Goal: Task Accomplishment & Management: Manage account settings

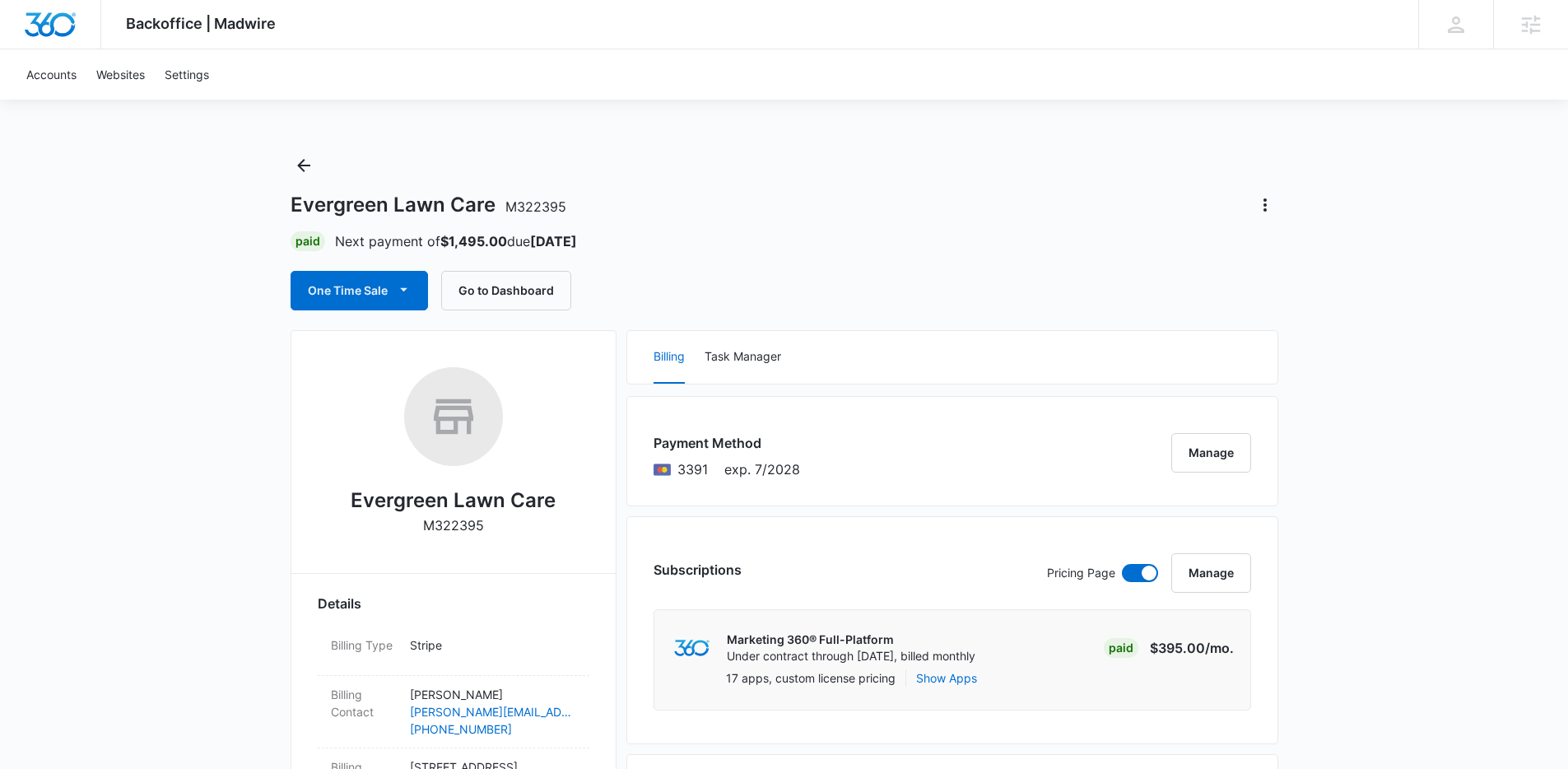
click at [1126, 293] on div "One Time Sale Go to Dashboard" at bounding box center [784, 291] width 988 height 40
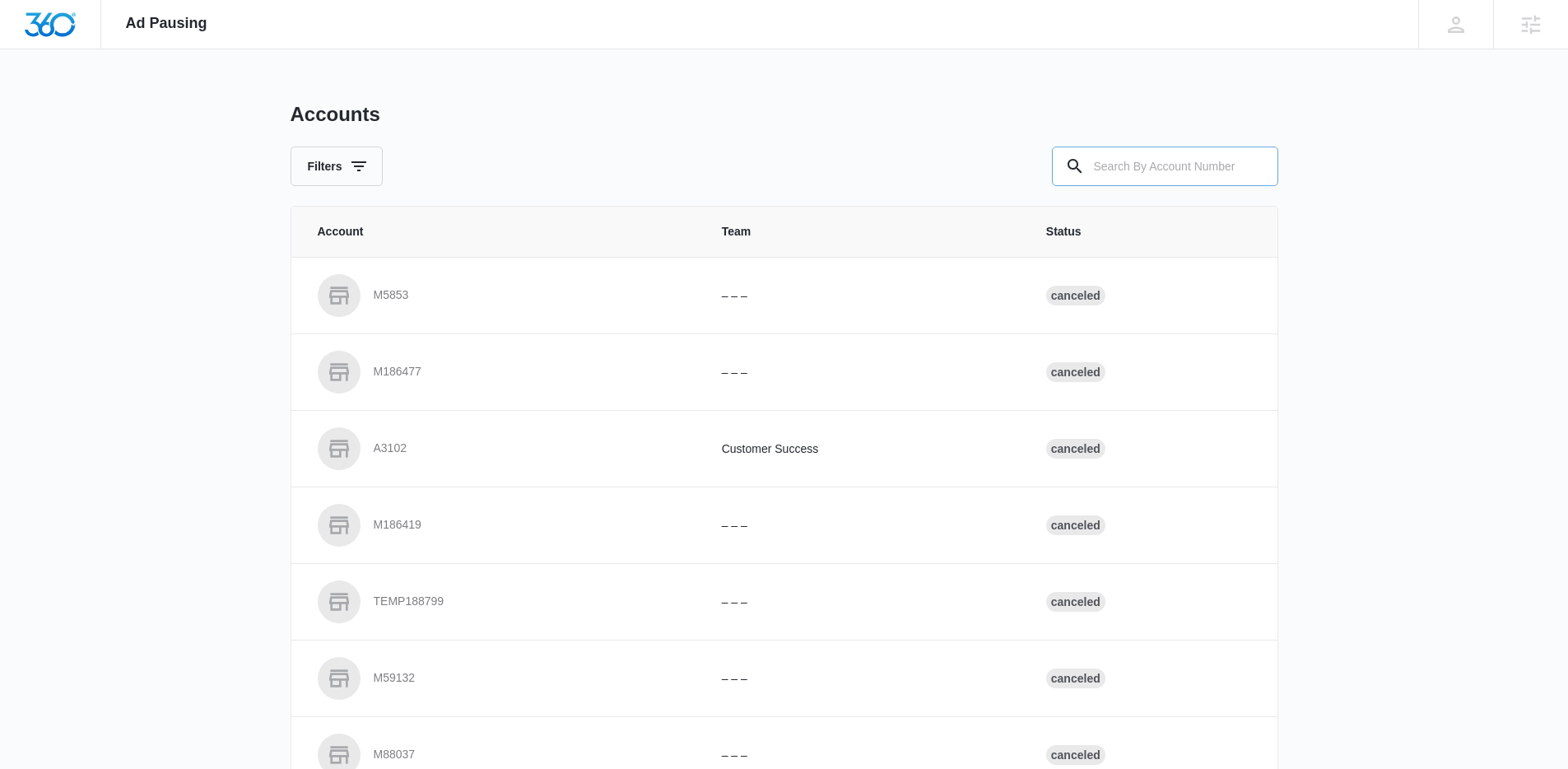
click at [1191, 184] on input "text" at bounding box center [1165, 166] width 226 height 40
click at [1130, 145] on div "Accounts Filters" at bounding box center [784, 145] width 988 height 84
click at [1131, 161] on input "text" at bounding box center [1165, 166] width 226 height 40
type input "M170960"
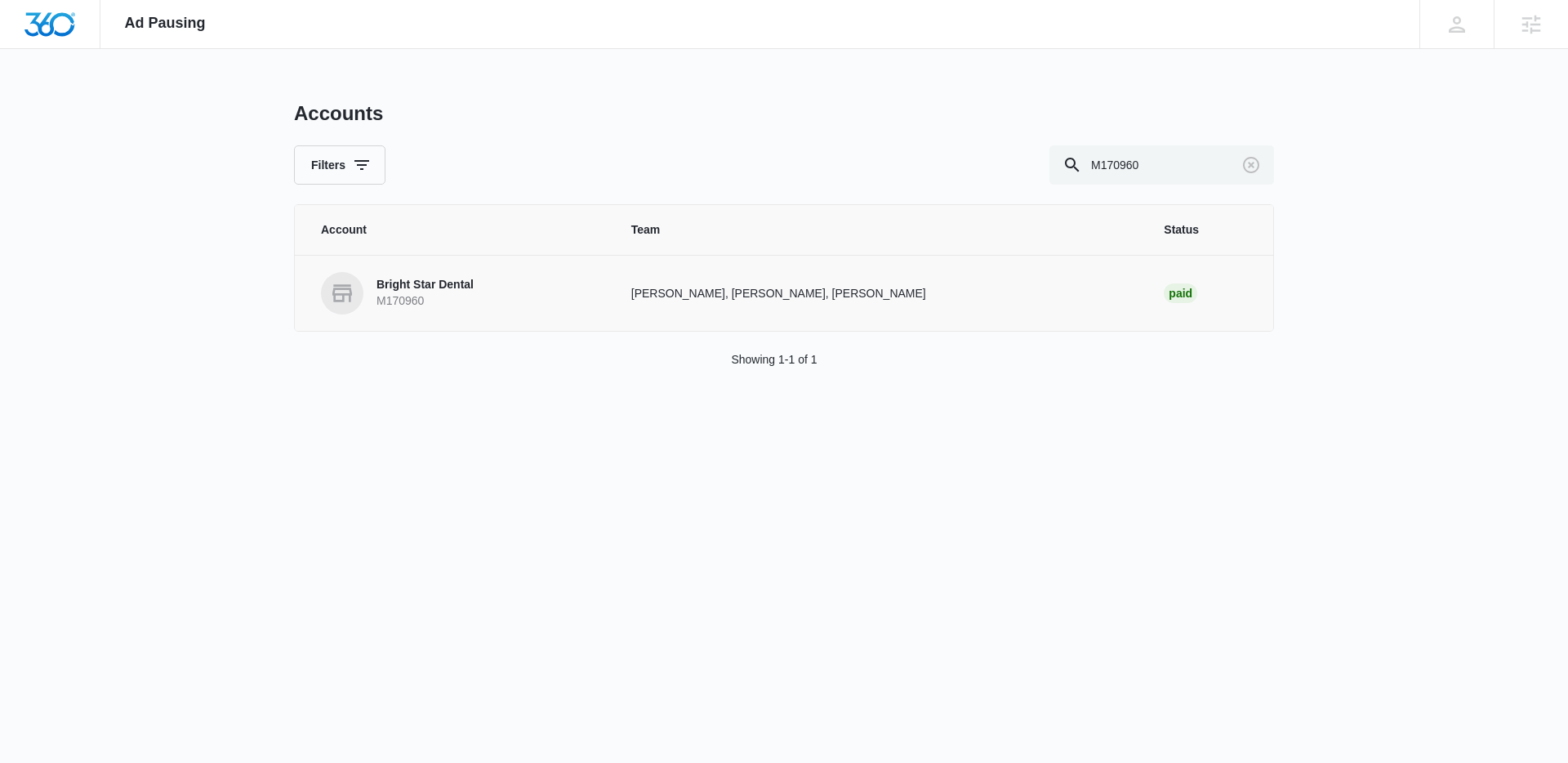
click at [574, 294] on link "Bright Star Dental M170960" at bounding box center [456, 294] width 271 height 43
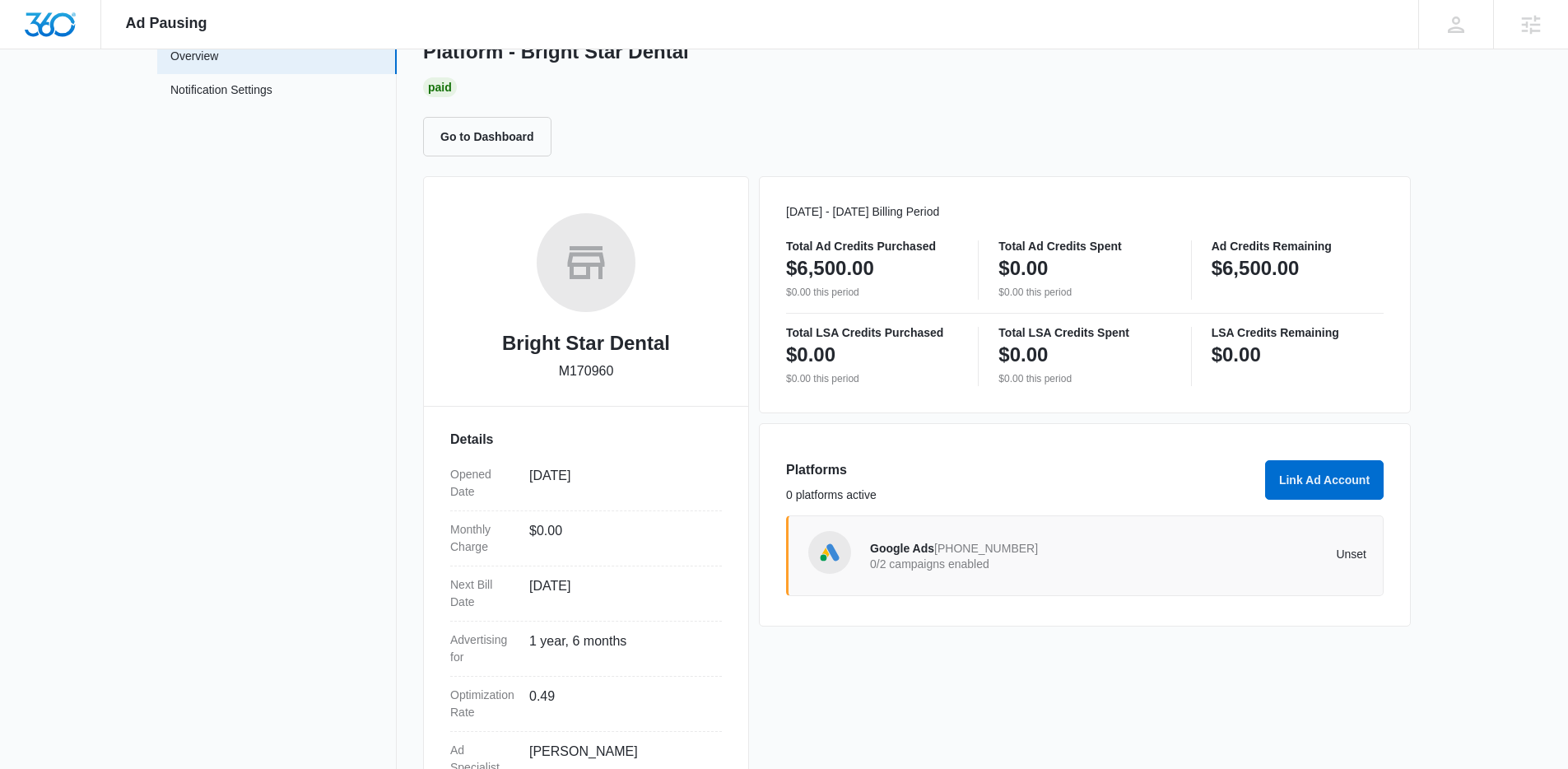
scroll to position [222, 0]
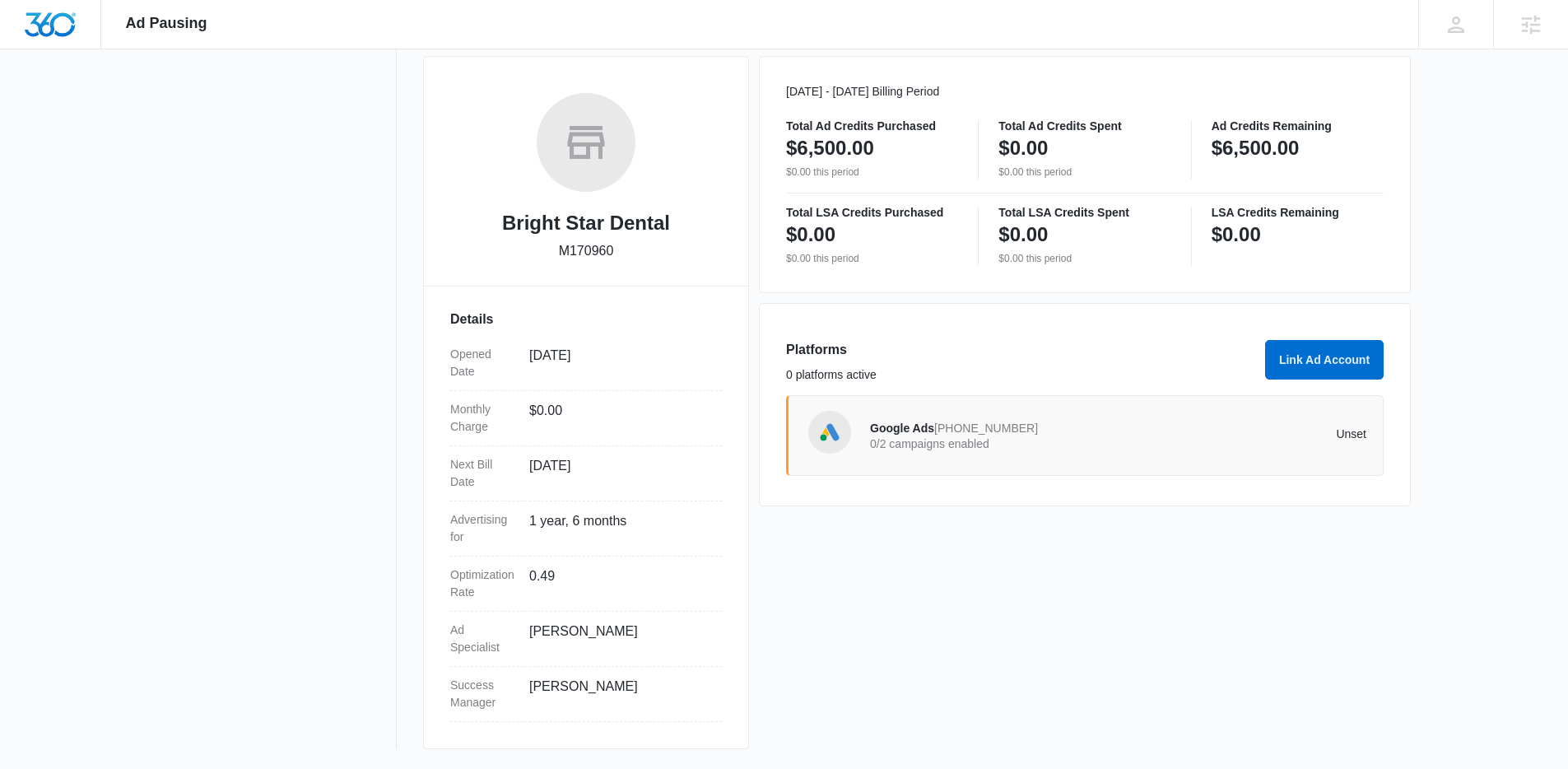
click at [972, 326] on div "Platforms 0 platforms active Link Ad Account Google Ads 779-921-9229 0/2 campai…" at bounding box center [1085, 404] width 652 height 203
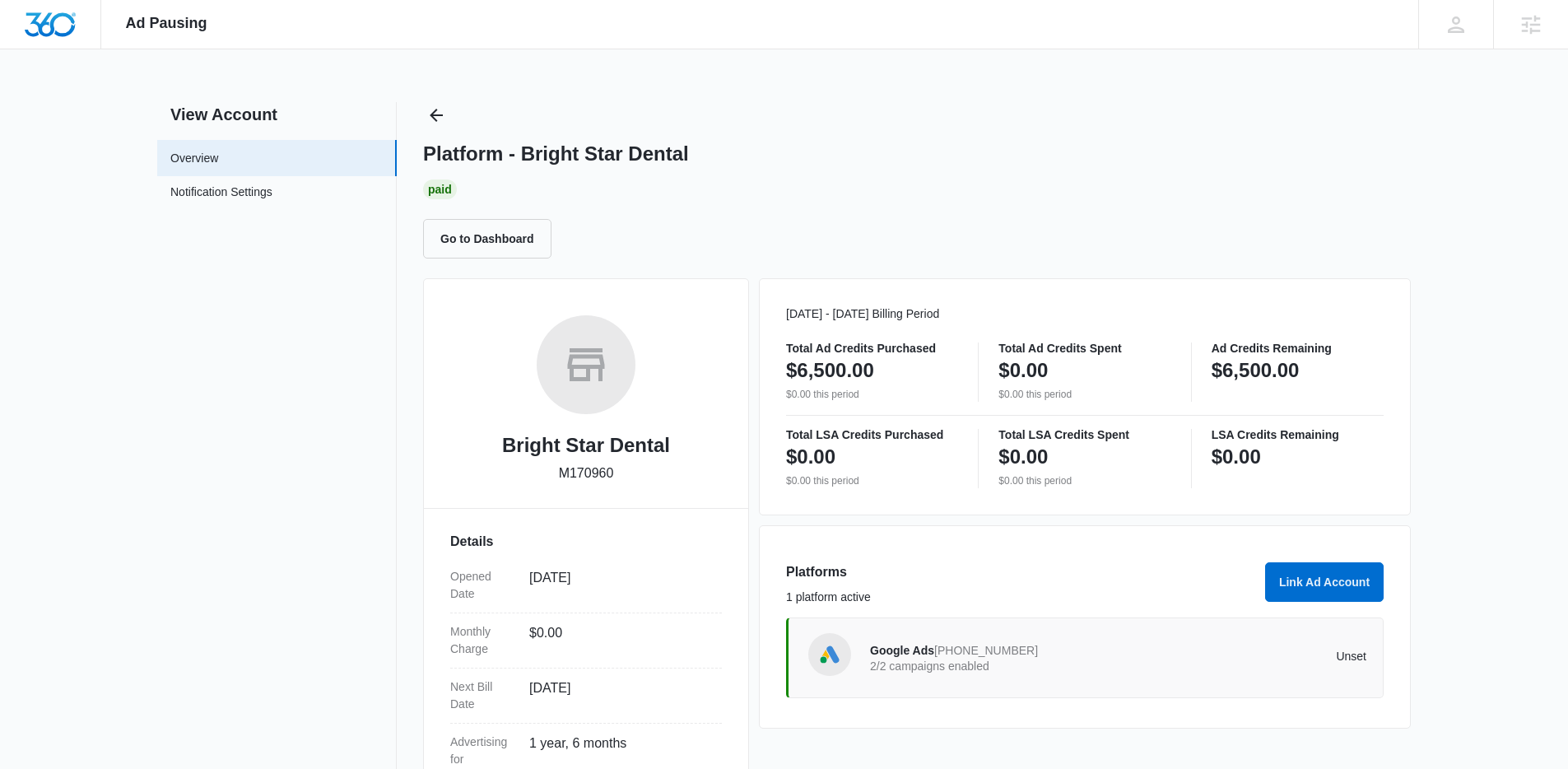
click at [1077, 672] on div "Google Ads 779-921-9229 2/2 campaigns enabled" at bounding box center [994, 658] width 248 height 34
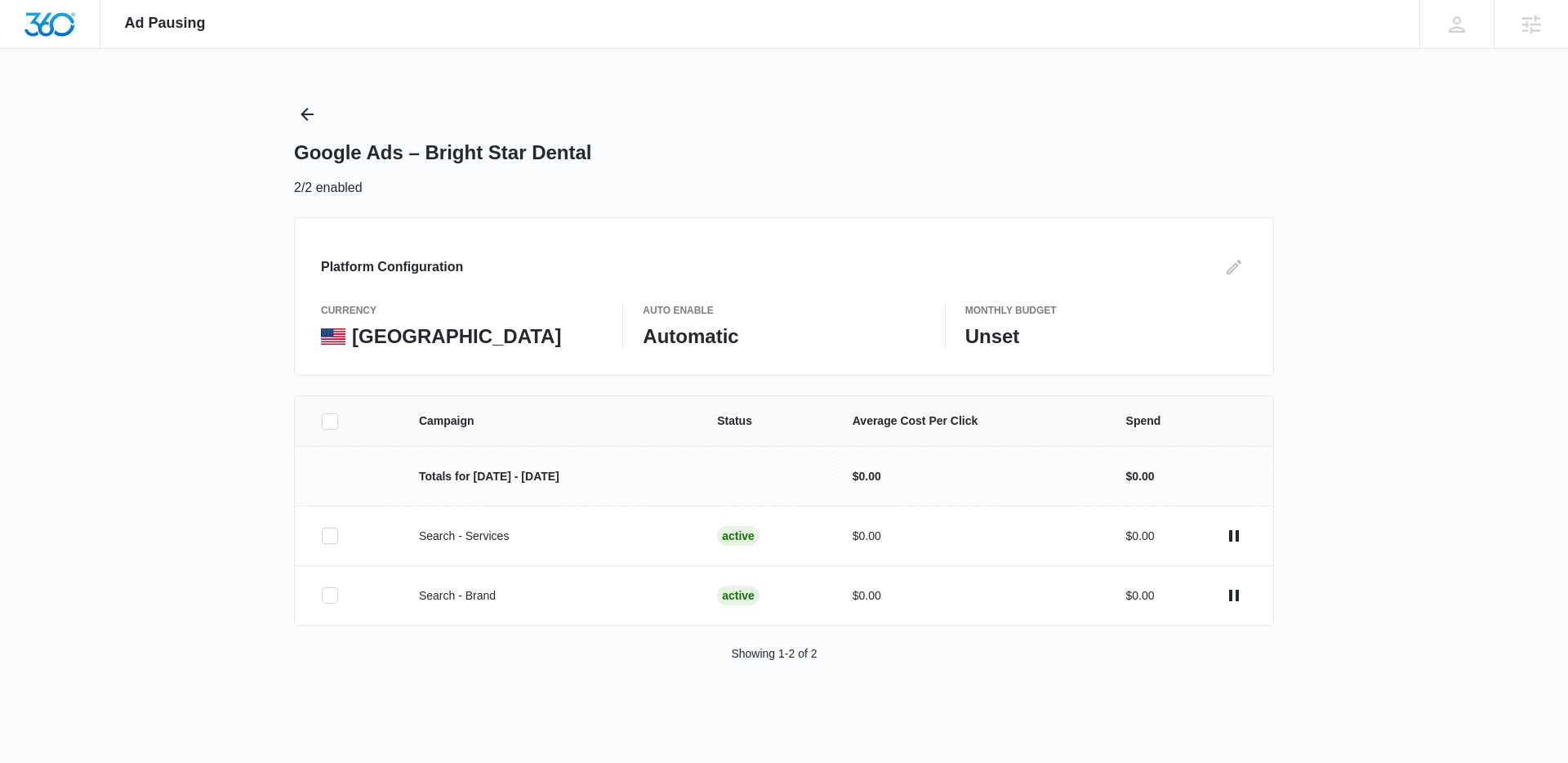
click at [328, 428] on icon at bounding box center [329, 421] width 15 height 15
click at [322, 422] on input "checkbox" at bounding box center [321, 421] width 1 height 1
click at [1497, 720] on button "Pause Campaigns" at bounding box center [1482, 727] width 133 height 39
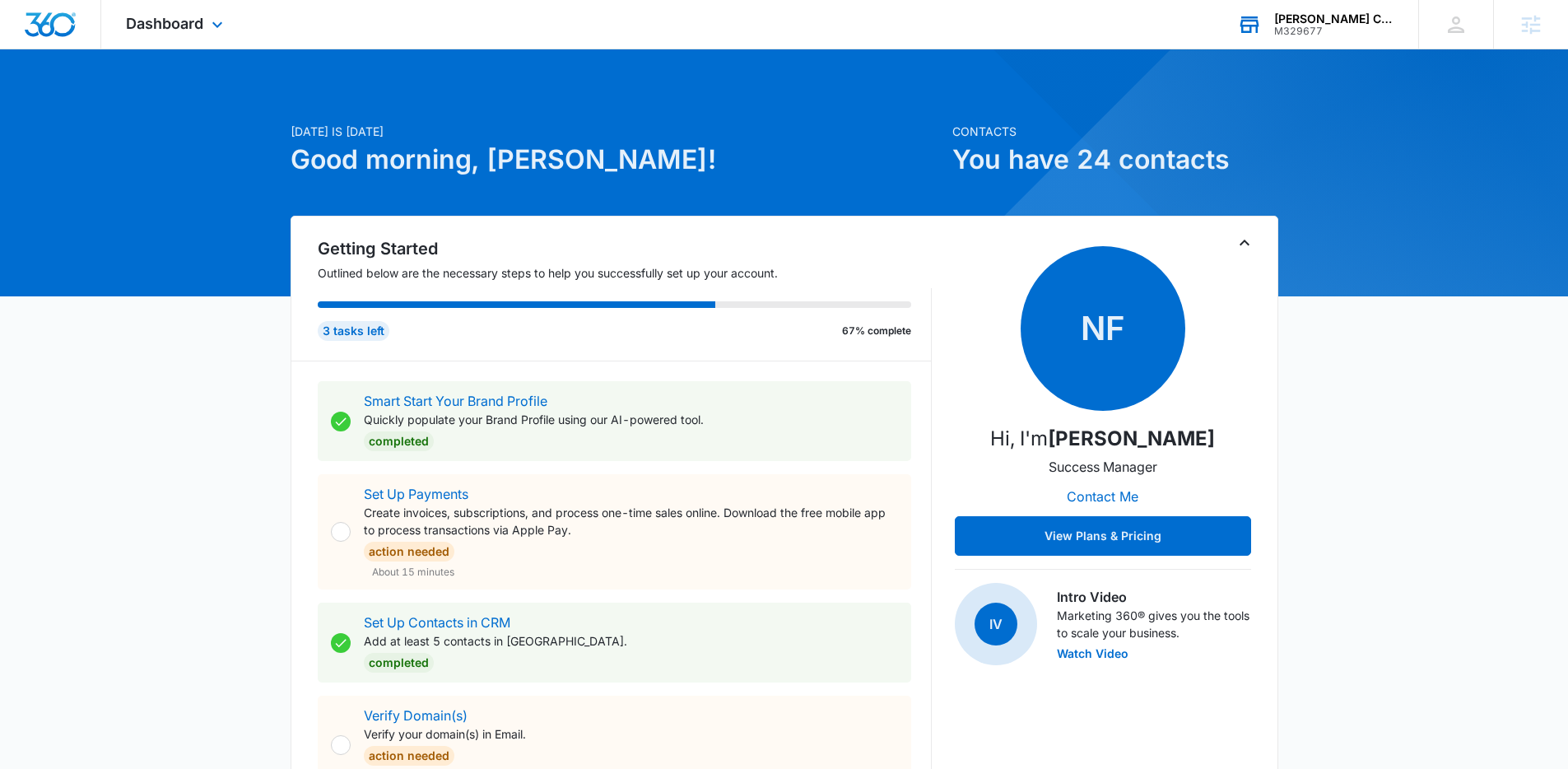
click at [1318, 26] on div "M329677" at bounding box center [1334, 31] width 120 height 11
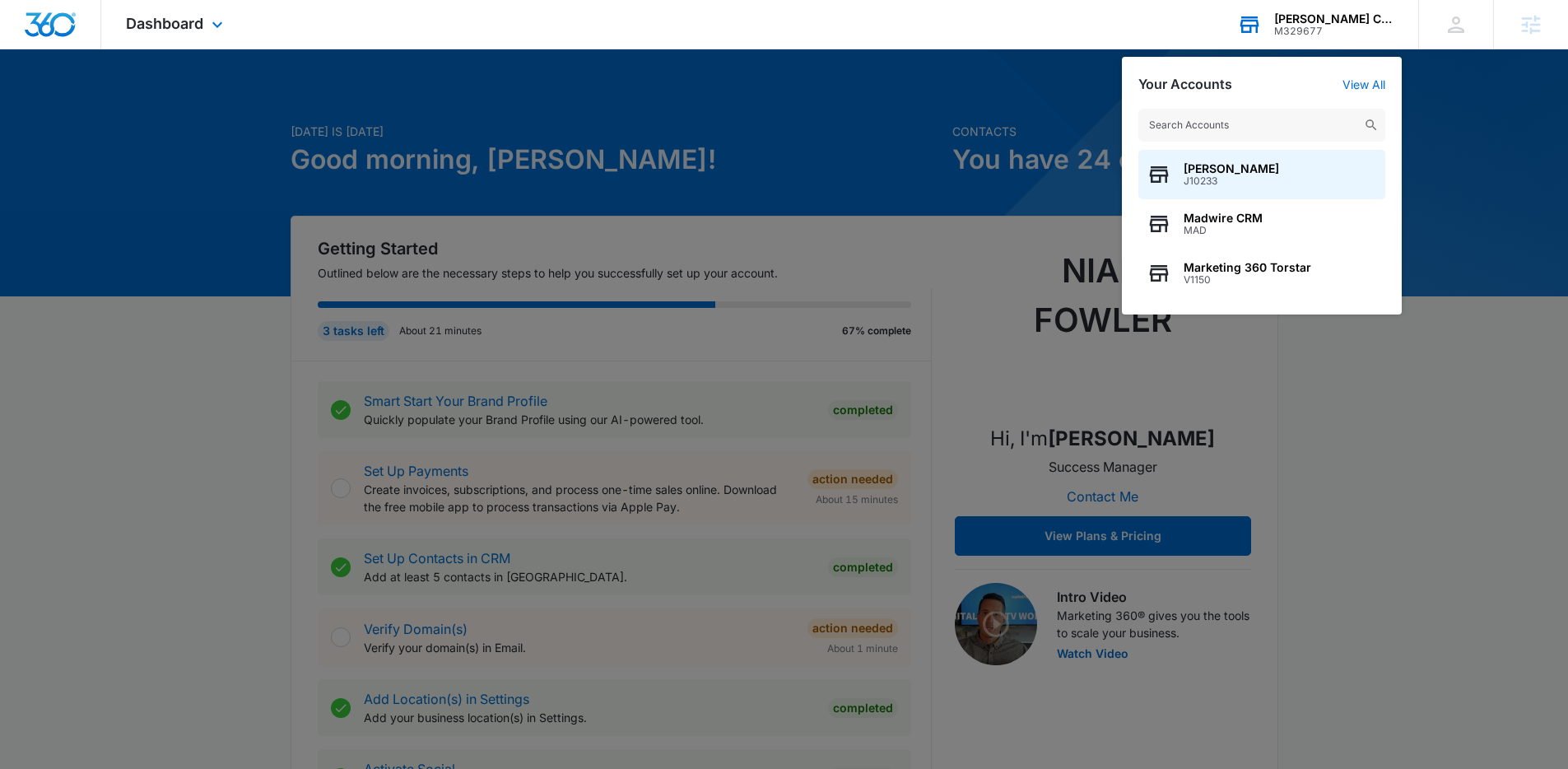
click at [1251, 130] on input "text" at bounding box center [1261, 125] width 247 height 33
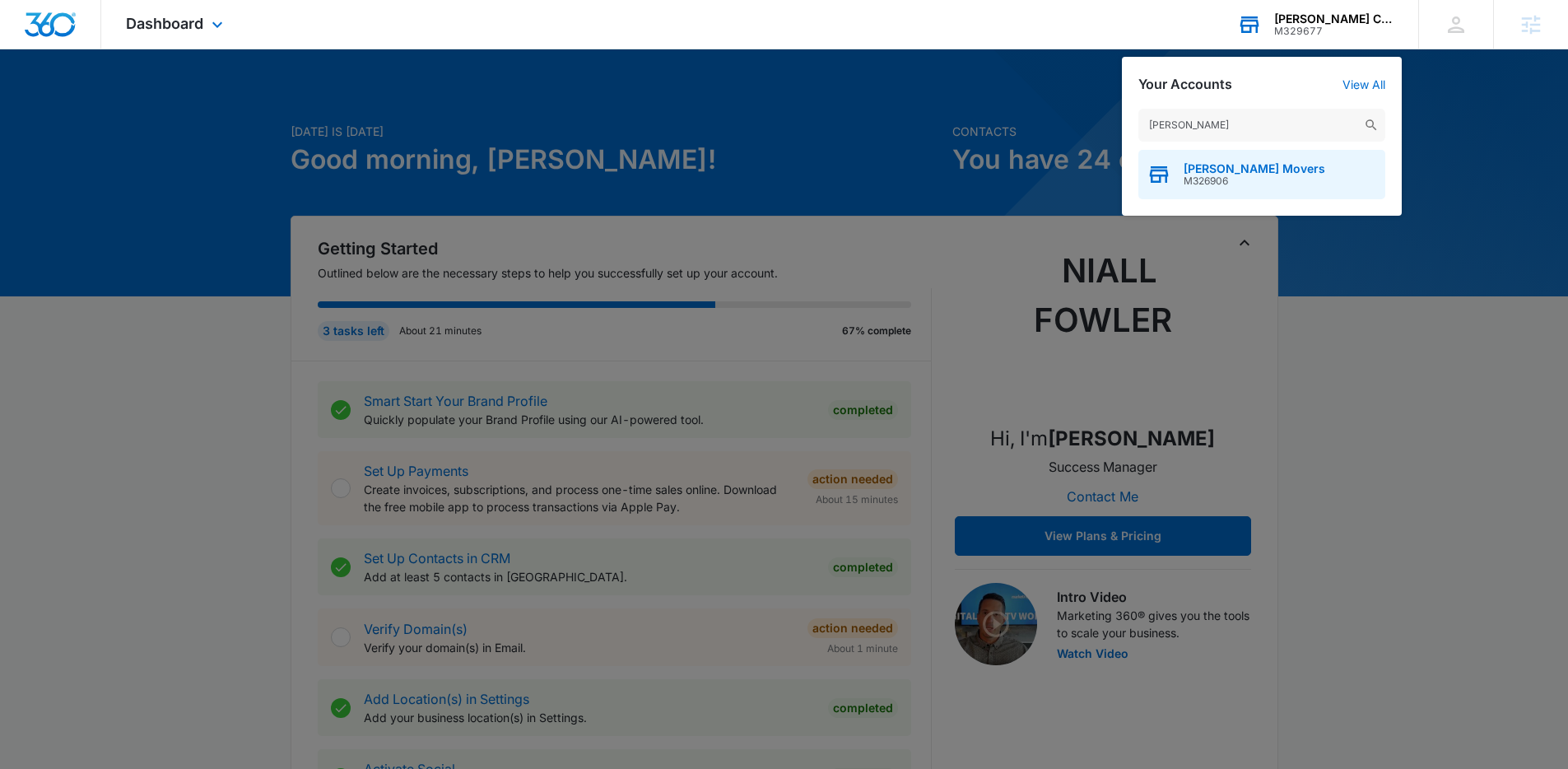
type input "[PERSON_NAME]"
click at [1249, 184] on span "M326906" at bounding box center [1254, 181] width 142 height 11
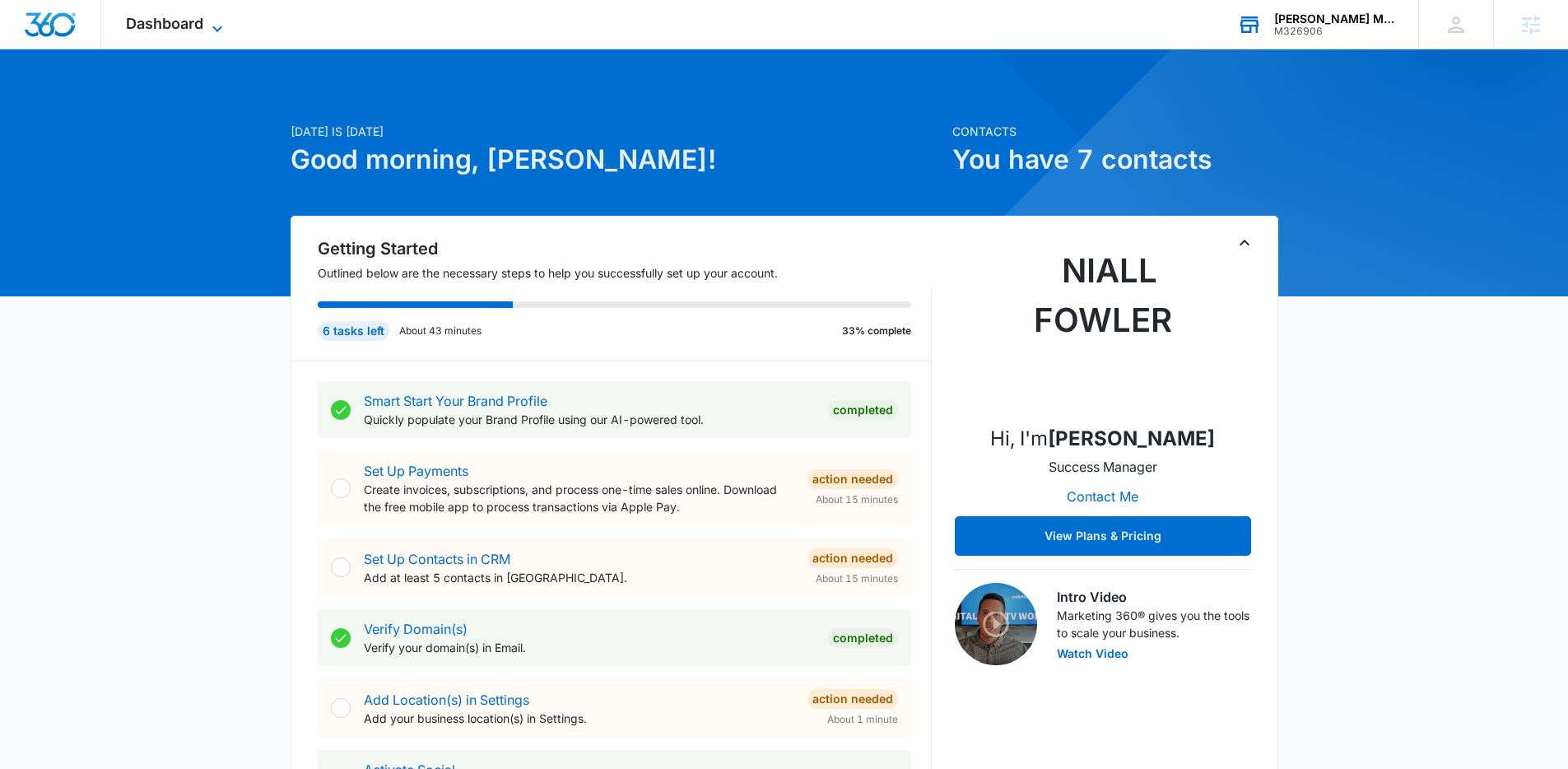
click at [164, 29] on span "Dashboard" at bounding box center [164, 23] width 77 height 17
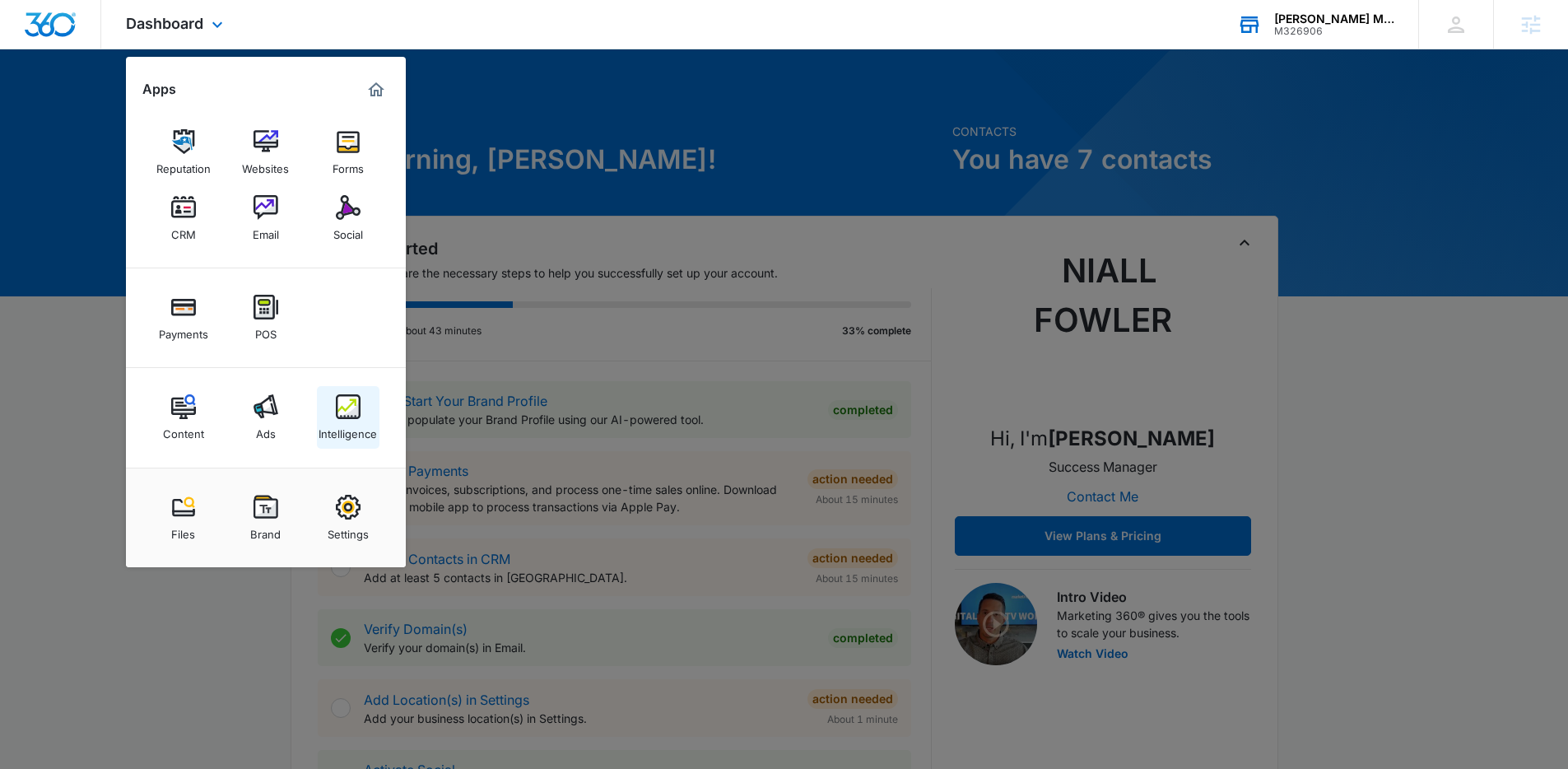
click at [349, 411] on img at bounding box center [348, 407] width 25 height 25
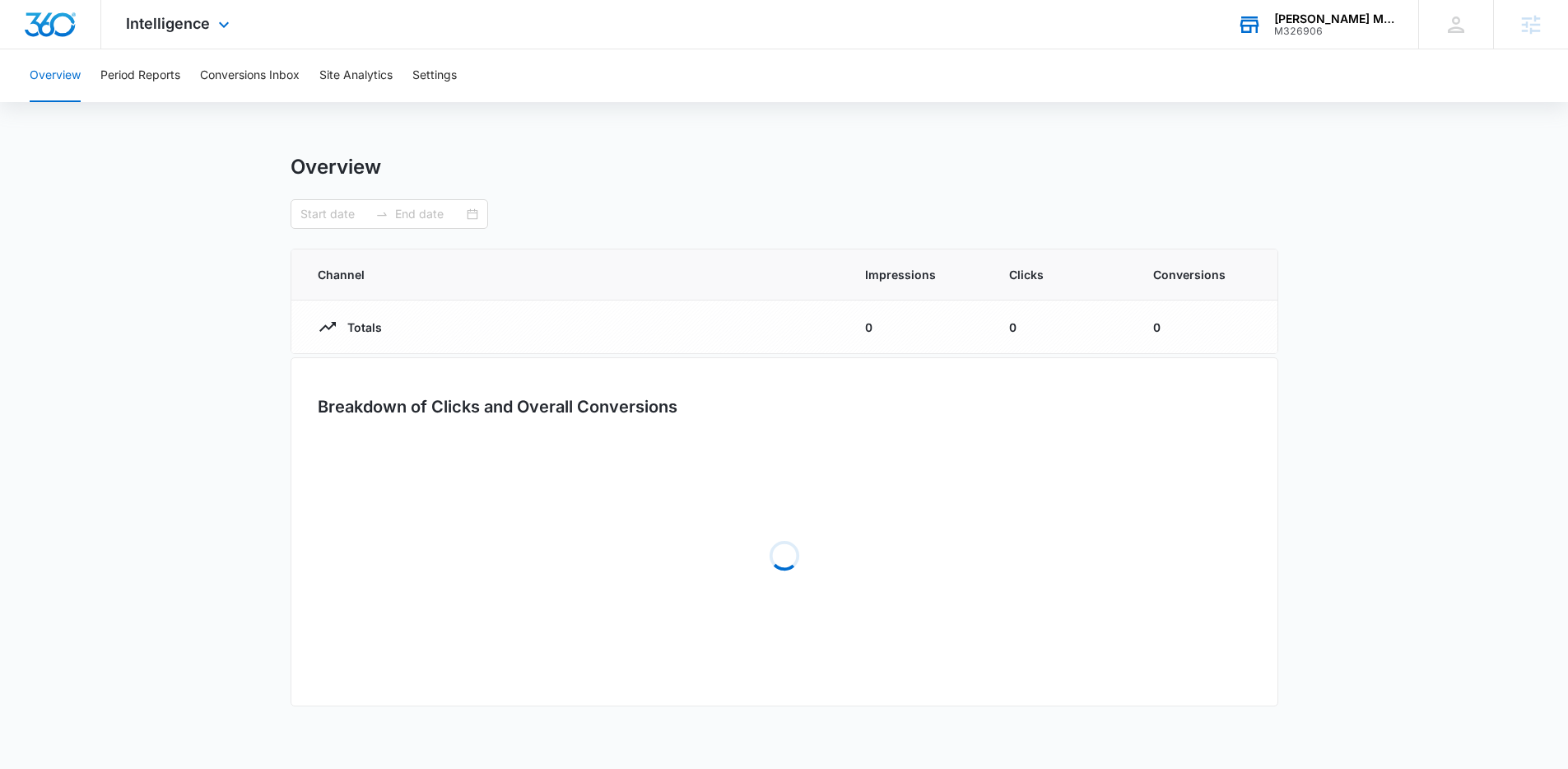
type input "[DATE]"
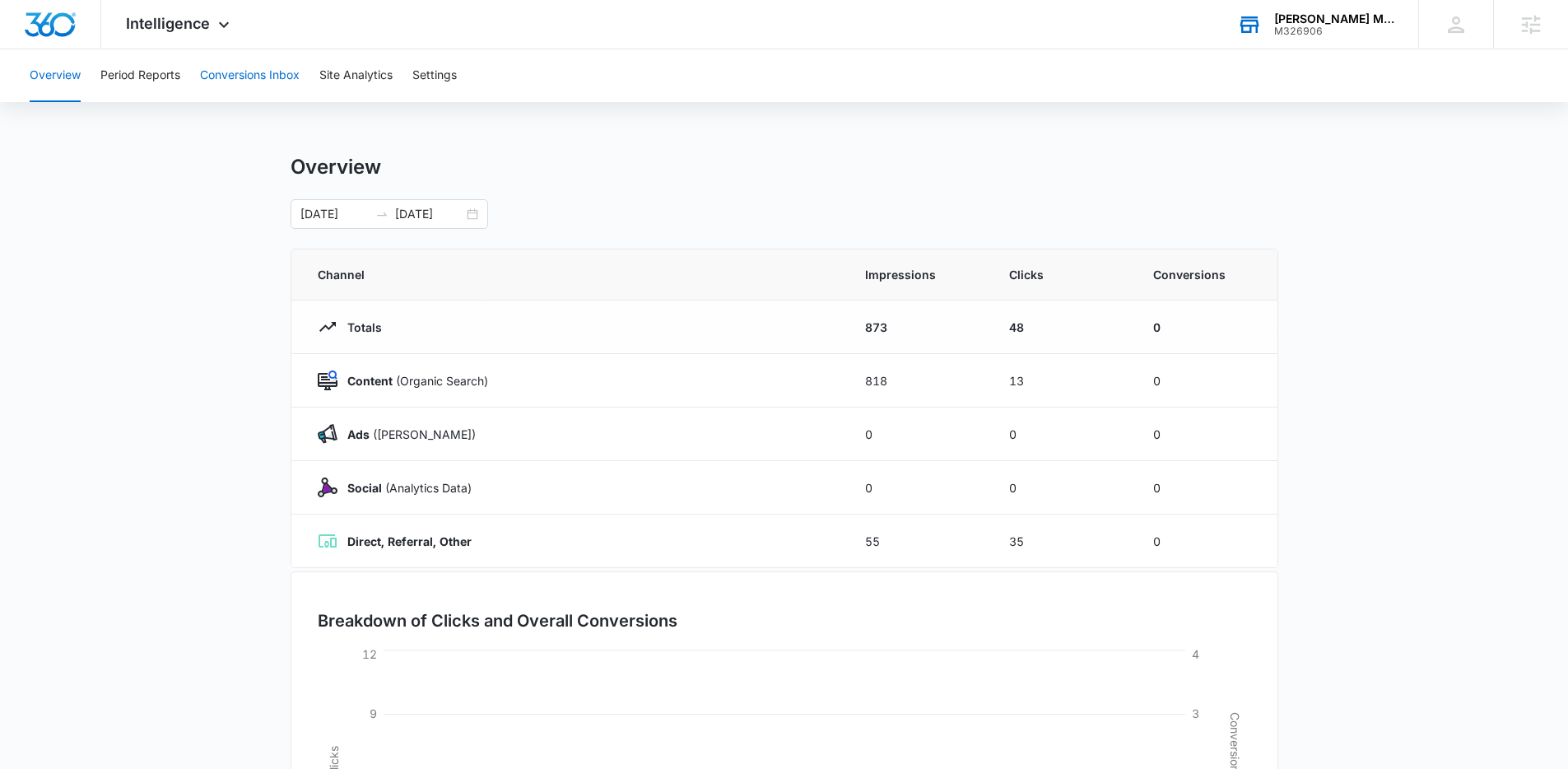
click at [289, 81] on button "Conversions Inbox" at bounding box center [250, 75] width 100 height 52
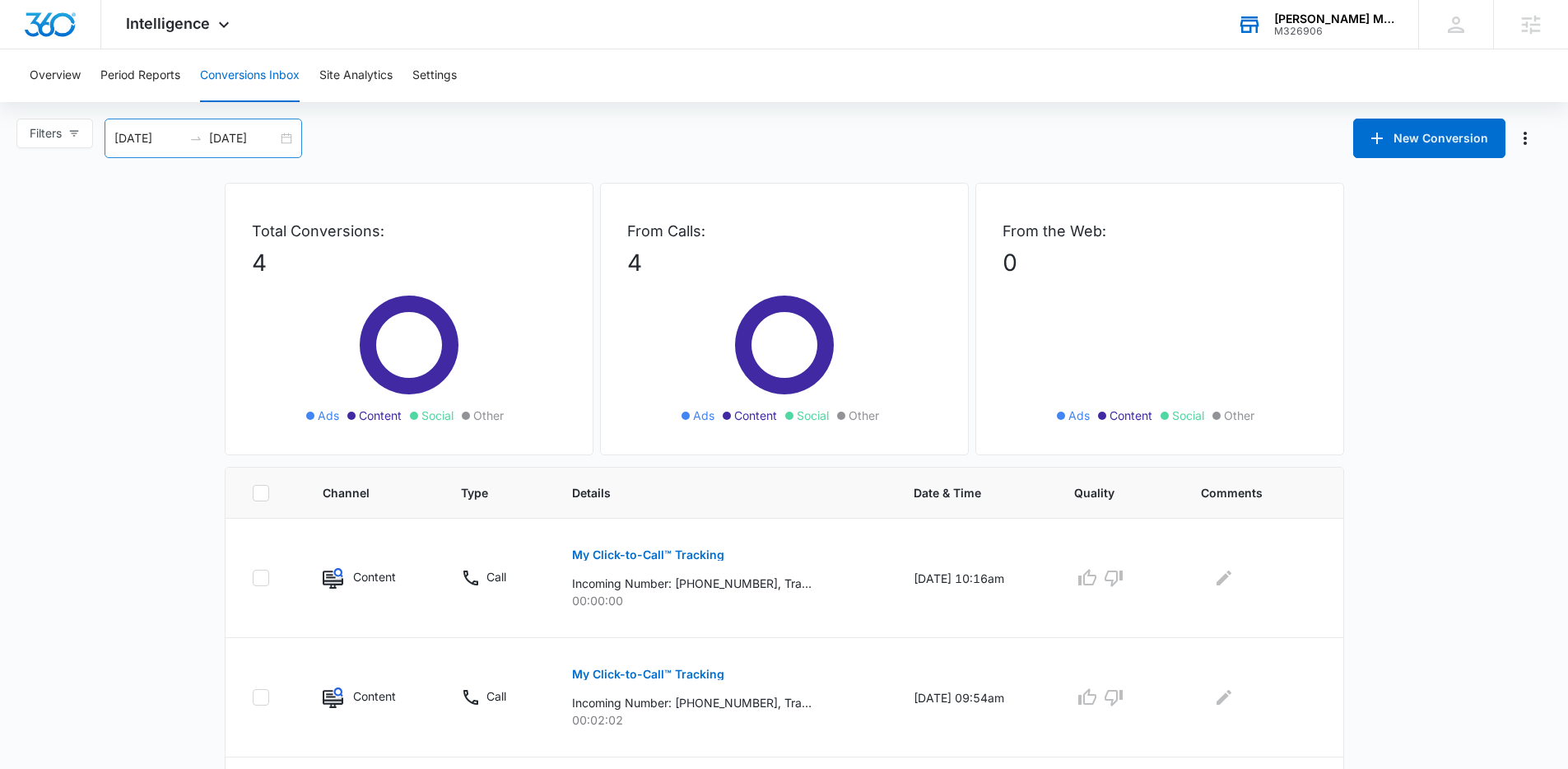
click at [298, 134] on div "[DATE] [DATE]" at bounding box center [204, 138] width 198 height 40
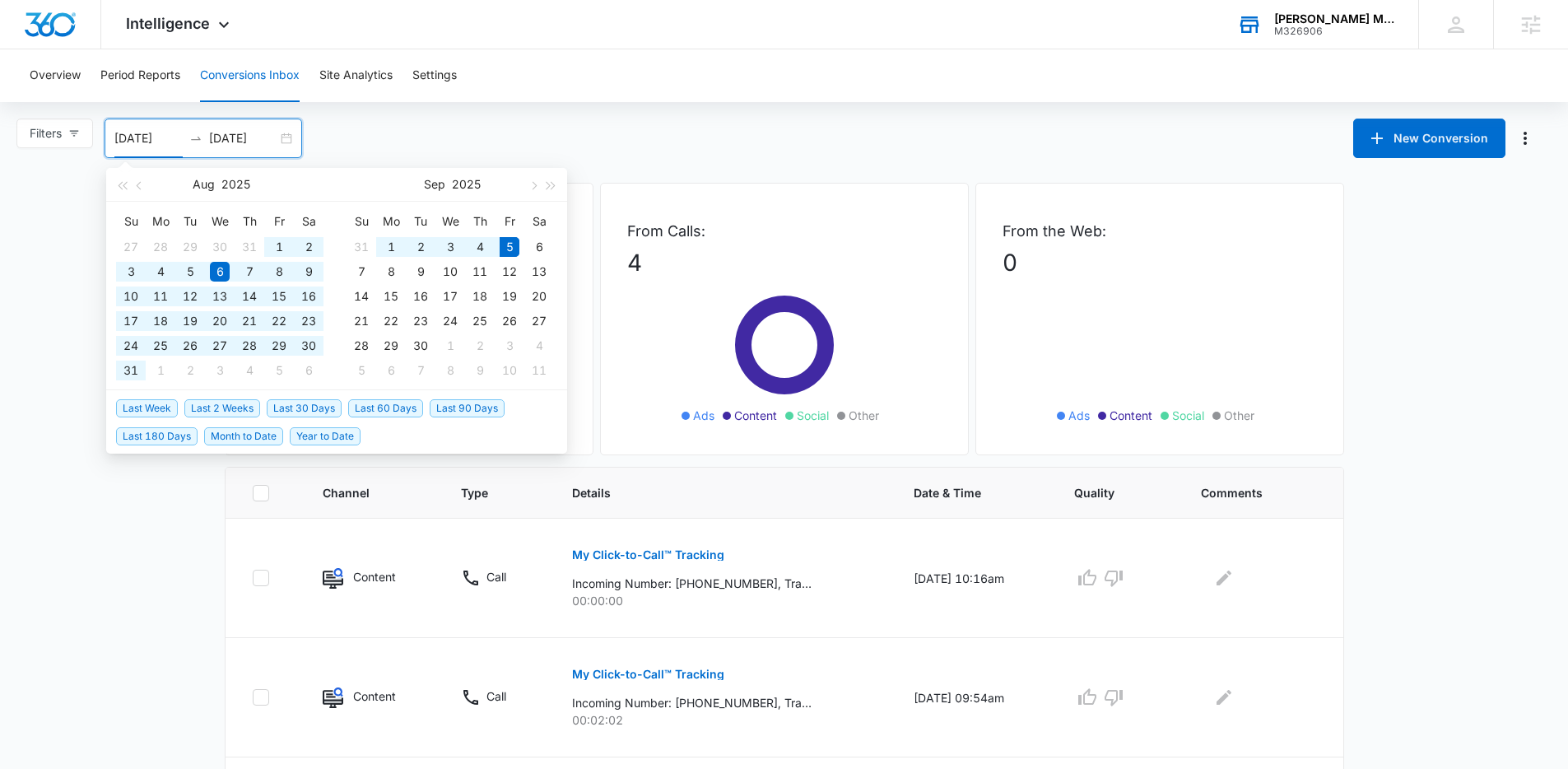
click at [454, 410] on span "Last 90 Days" at bounding box center [467, 408] width 75 height 18
type input "[DATE]"
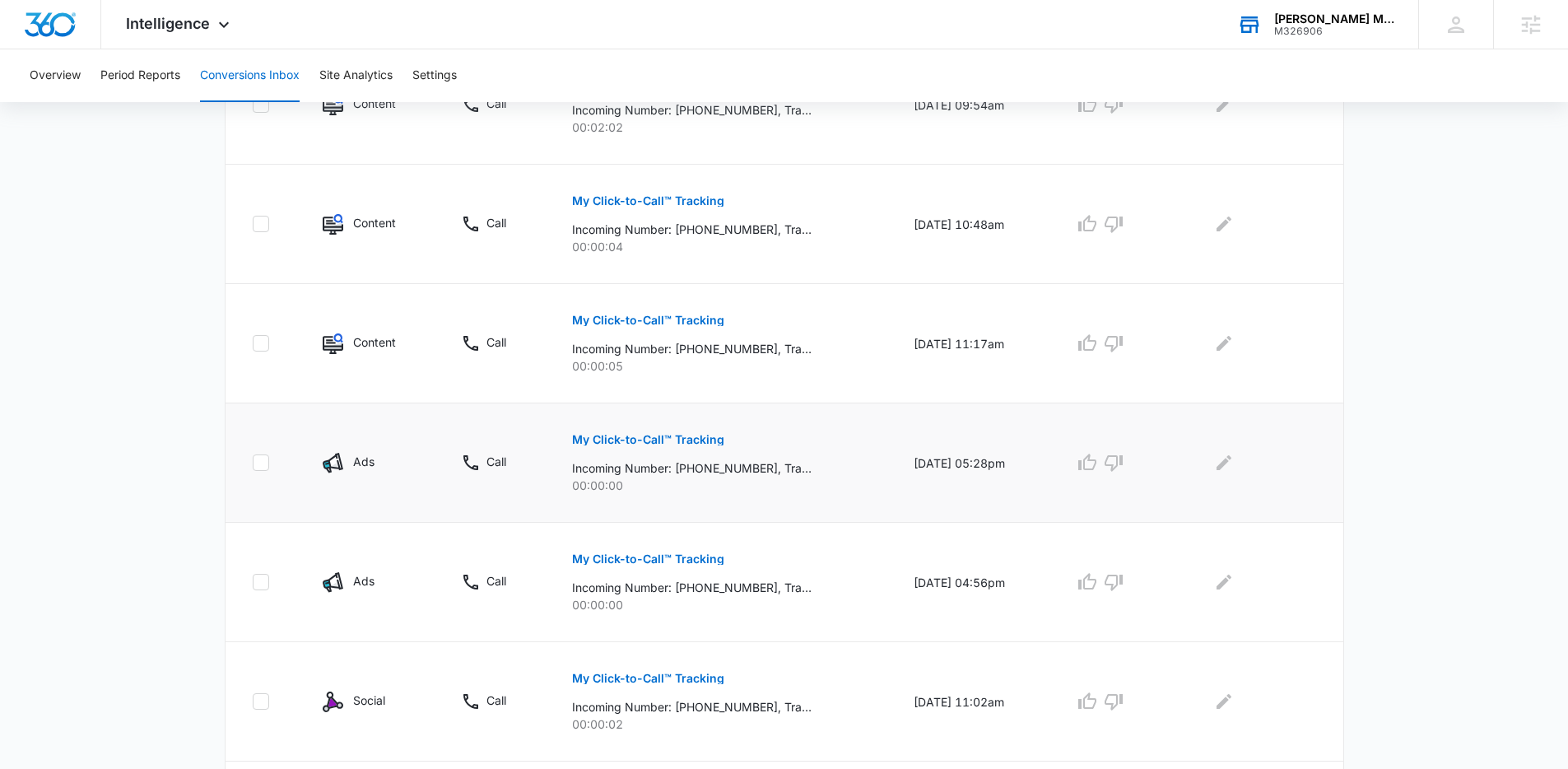
scroll to position [434, 0]
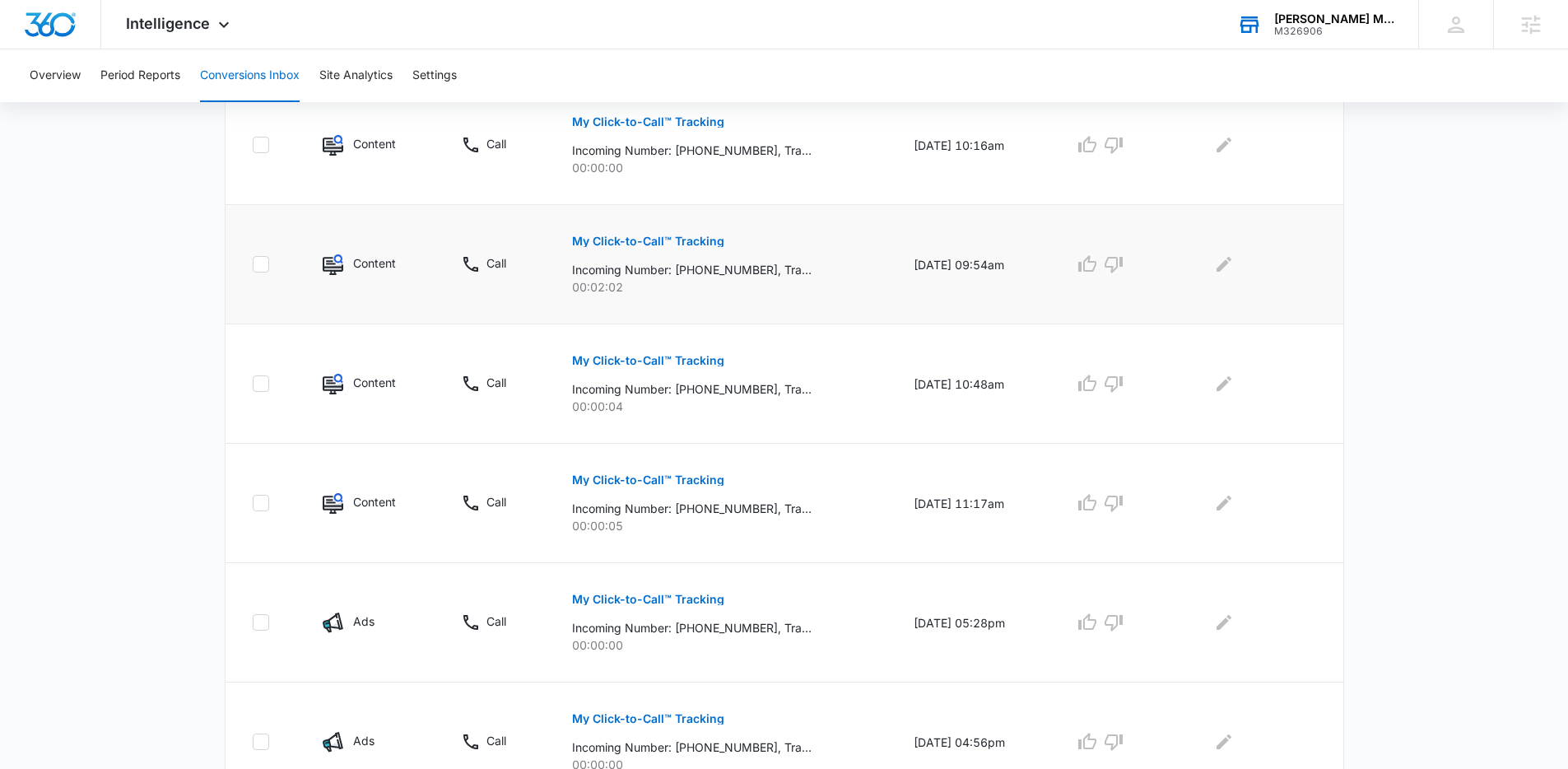
click at [643, 240] on p "My Click-to-Call™ Tracking" at bounding box center [647, 241] width 152 height 11
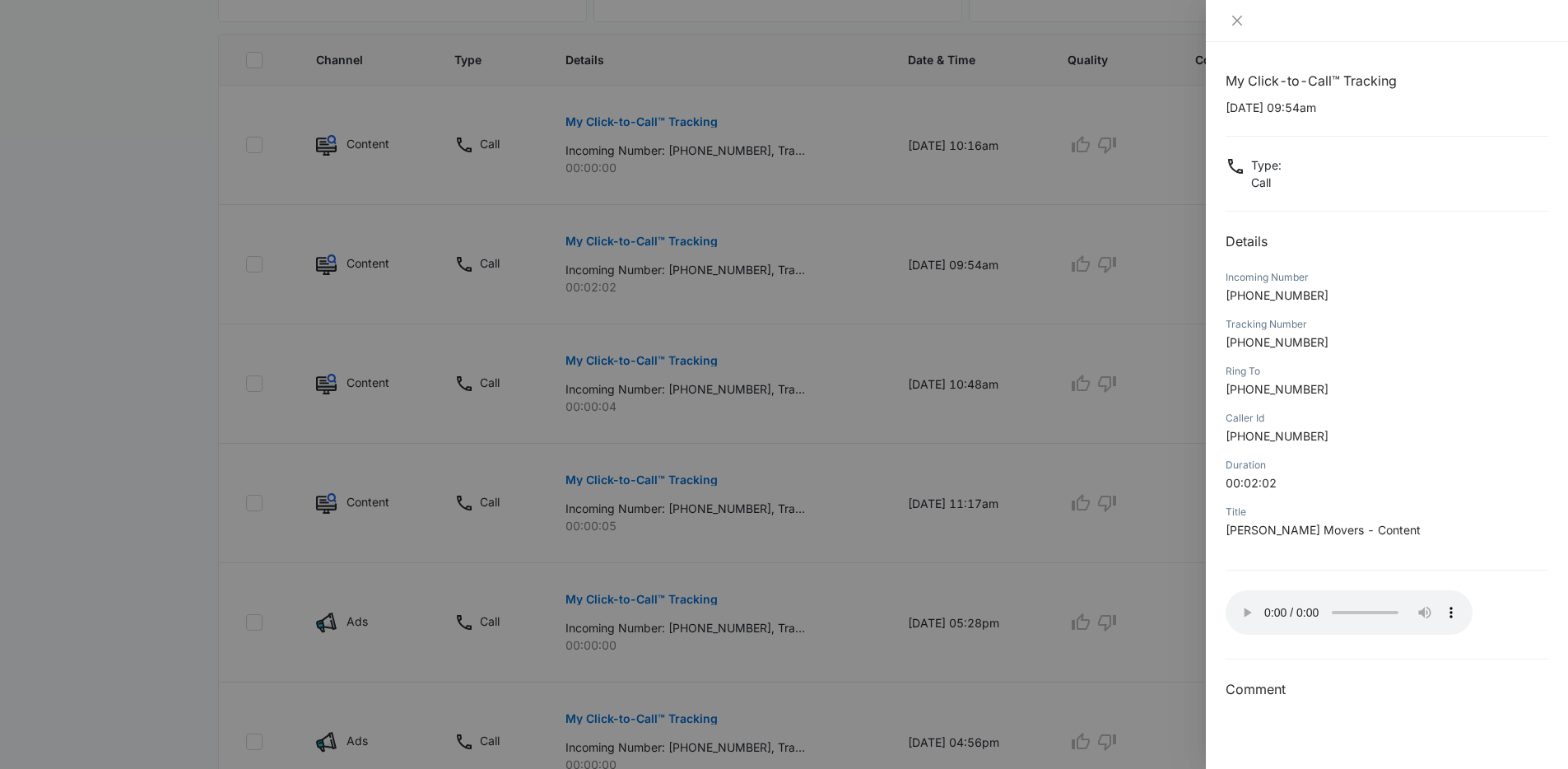
click at [1352, 313] on div "Incoming Number [PHONE_NUMBER]" at bounding box center [1387, 292] width 322 height 47
click at [1023, 330] on div at bounding box center [784, 384] width 1568 height 769
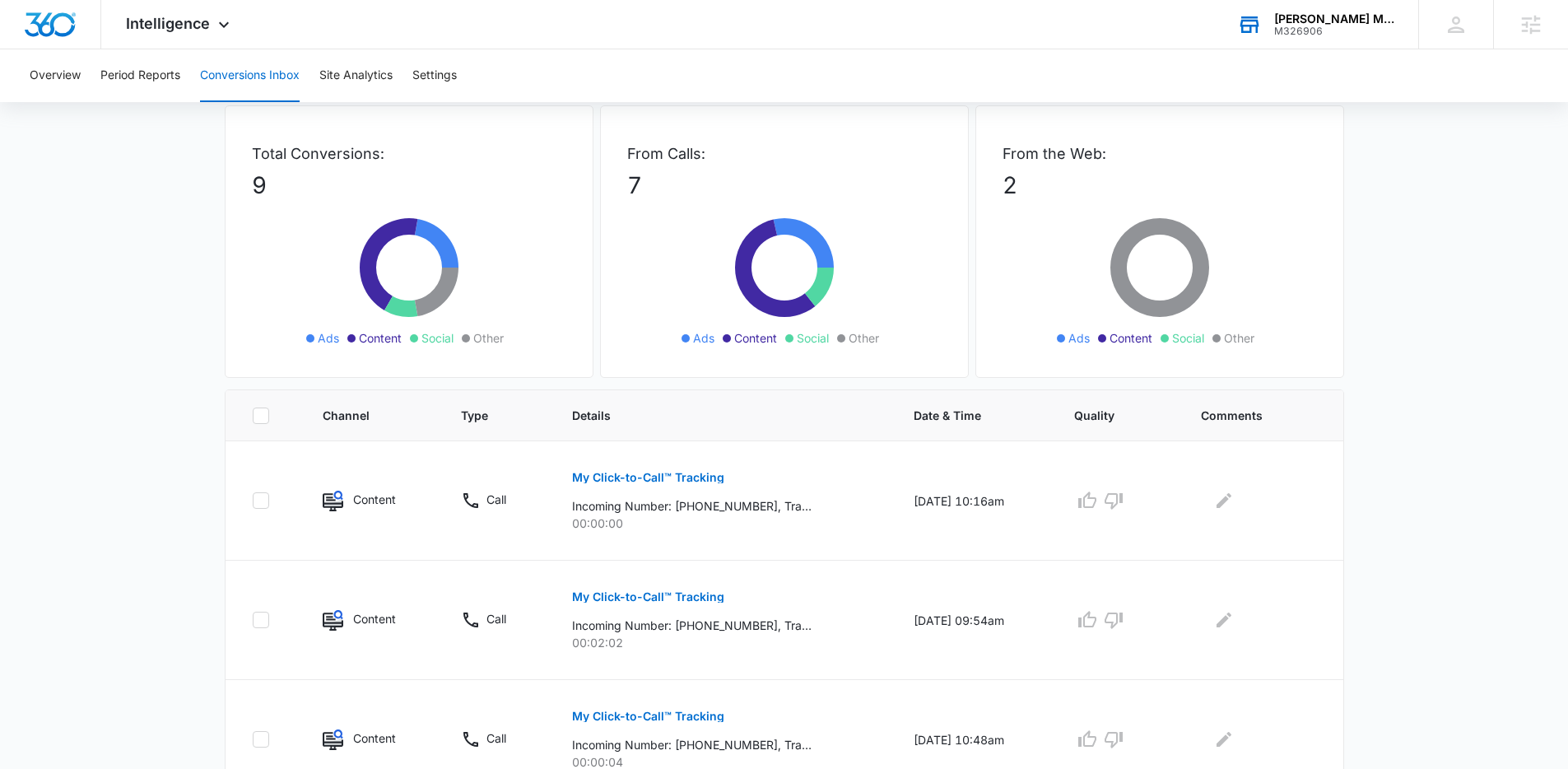
scroll to position [0, 0]
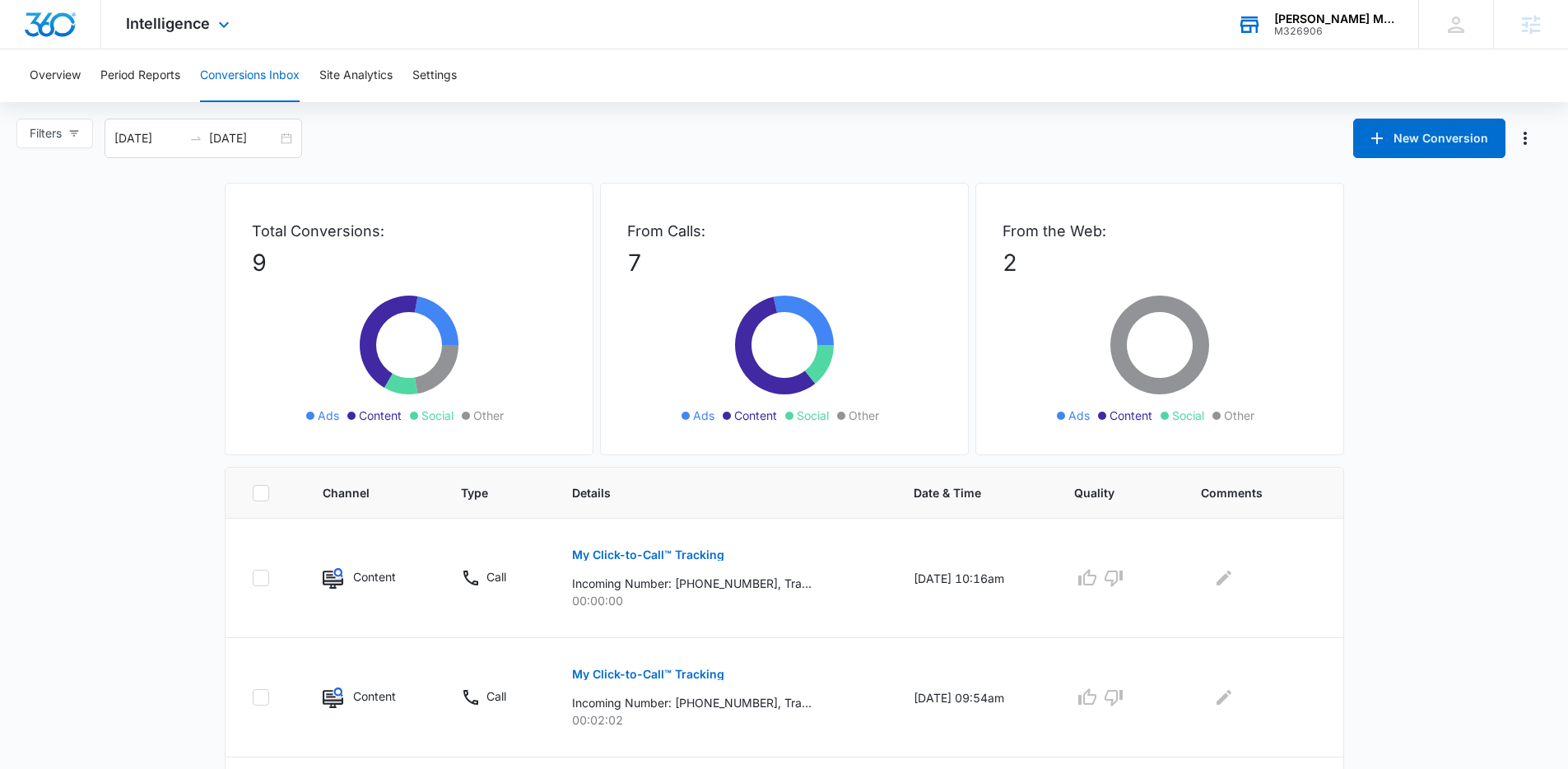
click at [1153, 35] on div "Intelligence Apps Reputation Websites Forms CRM Email Social Payments POS Conte…" at bounding box center [784, 24] width 1568 height 49
